Goal: Task Accomplishment & Management: Manage account settings

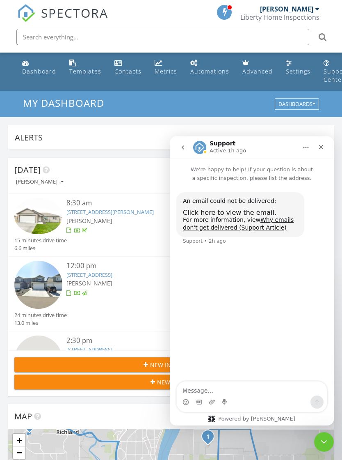
click at [322, 145] on icon "Close" at bounding box center [321, 147] width 7 height 7
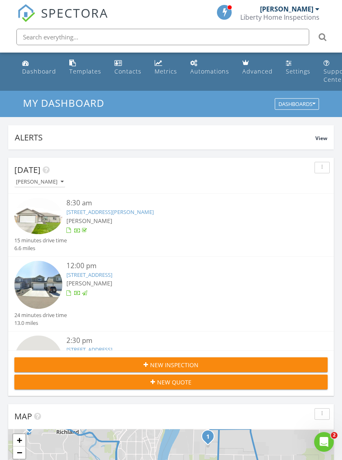
click at [290, 70] on div "Settings" at bounding box center [298, 71] width 25 height 8
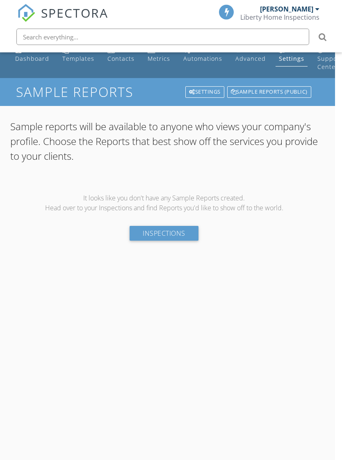
scroll to position [13, 7]
click at [165, 239] on link "Inspections" at bounding box center [164, 233] width 69 height 15
click at [178, 237] on link "Inspections" at bounding box center [164, 233] width 69 height 15
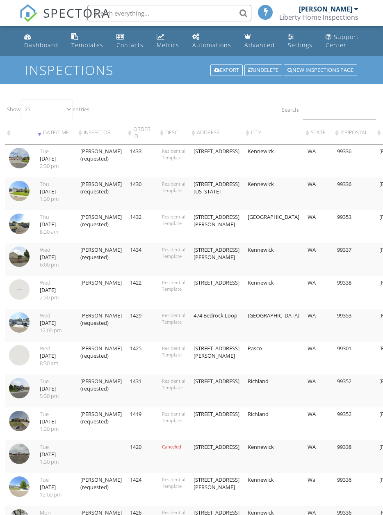
select select "25"
click at [343, 115] on input "Search:" at bounding box center [339, 109] width 73 height 20
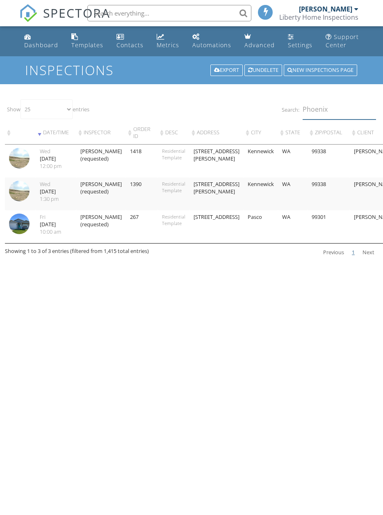
type input "Phoenix"
click at [27, 221] on img at bounding box center [19, 223] width 21 height 21
click at [29, 223] on img at bounding box center [19, 223] width 21 height 21
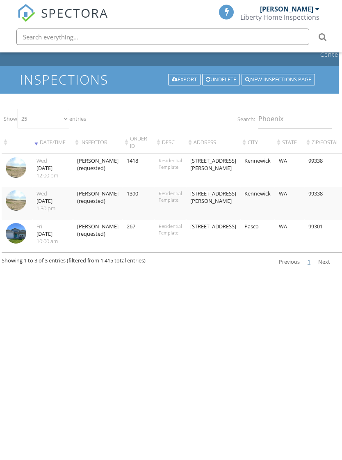
scroll to position [25, 0]
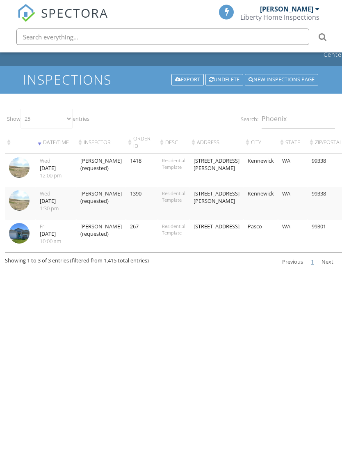
click at [24, 197] on img at bounding box center [19, 200] width 21 height 21
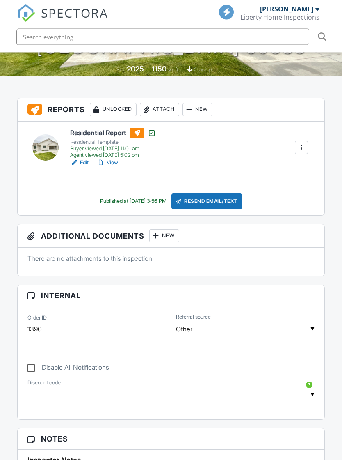
scroll to position [206, 0]
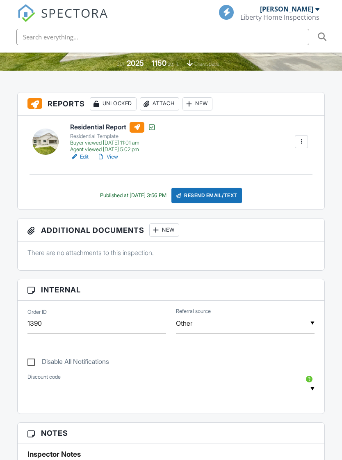
click at [115, 153] on link "View" at bounding box center [107, 157] width 21 height 8
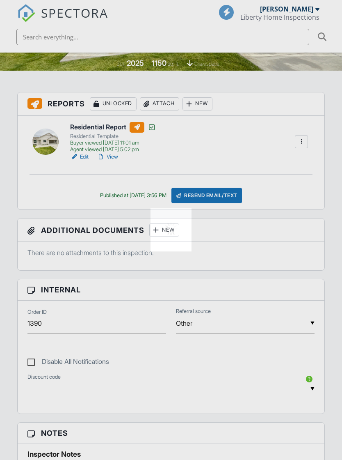
scroll to position [219, 0]
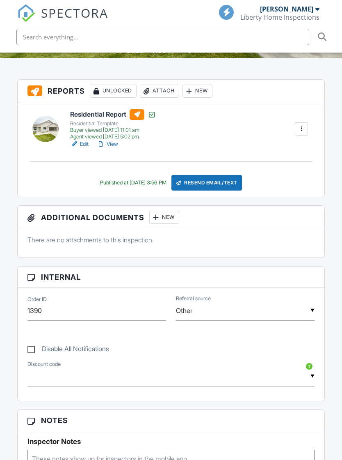
click at [203, 175] on div "Resend Email/Text" at bounding box center [207, 183] width 71 height 16
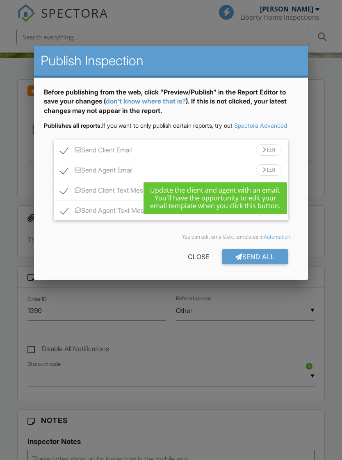
click at [302, 240] on div "Before publishing from the web, click "Preview/Publish" in the Report Editor to…" at bounding box center [171, 179] width 274 height 202
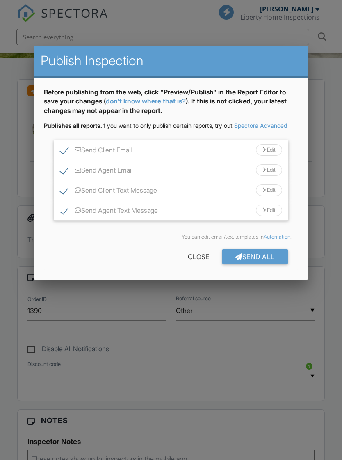
click at [274, 156] on div "Edit" at bounding box center [269, 149] width 26 height 11
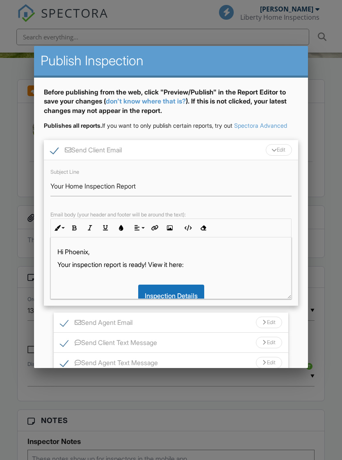
click at [304, 126] on div "Before publishing from the web, click "Preview/Publish" in the Report Editor to…" at bounding box center [171, 255] width 274 height 354
click at [51, 156] on label "Send Client Email" at bounding box center [85, 151] width 71 height 10
click at [286, 130] on div "Publishes all reports. If you want to only publish certain reports, try out Spe…" at bounding box center [171, 125] width 254 height 8
click at [281, 156] on div "Edit" at bounding box center [279, 149] width 26 height 11
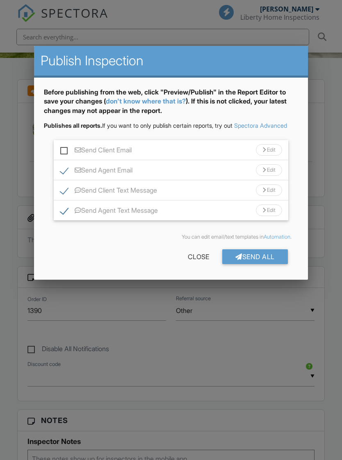
click at [61, 156] on label "Send Client Email" at bounding box center [95, 151] width 71 height 10
click at [61, 149] on input "Send Client Email" at bounding box center [62, 145] width 5 height 5
checkbox input "true"
click at [62, 176] on label "Send Agent Email" at bounding box center [96, 171] width 72 height 10
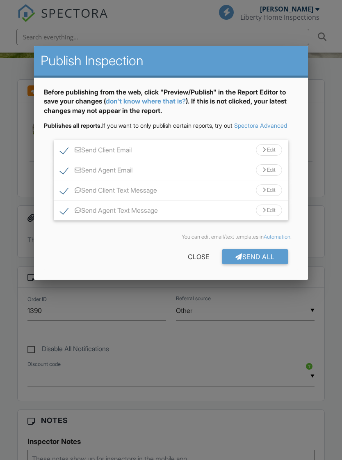
checkbox input "false"
click at [61, 217] on label "Send Agent Text Message" at bounding box center [109, 211] width 98 height 10
checkbox input "false"
click at [248, 264] on div "Send All" at bounding box center [255, 256] width 66 height 15
